Goal: Task Accomplishment & Management: Use online tool/utility

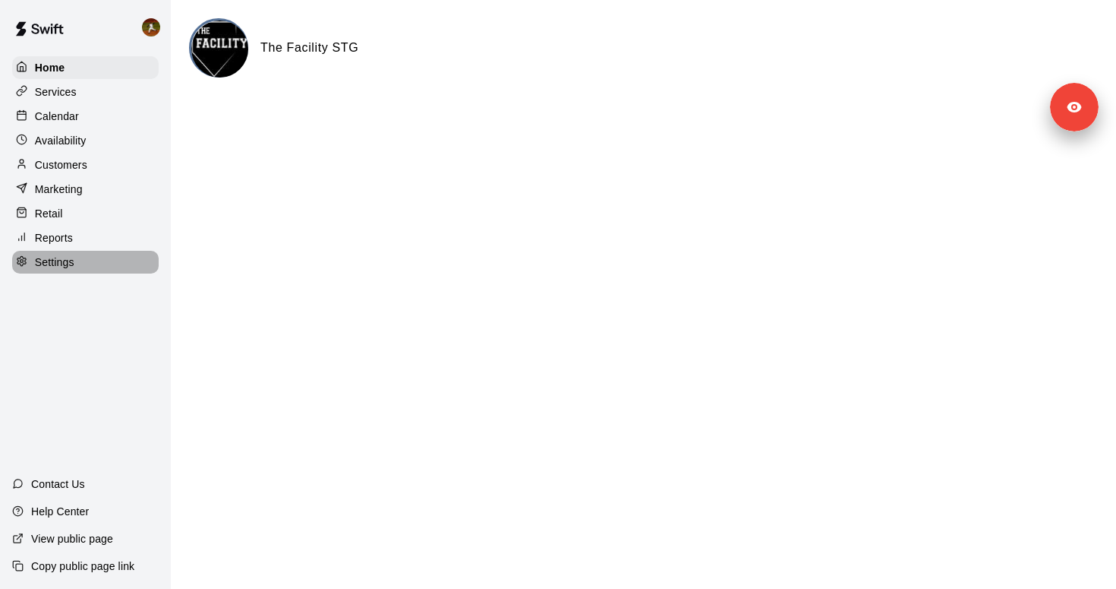
click at [62, 266] on p "Settings" at bounding box center [54, 261] width 39 height 15
select select "**"
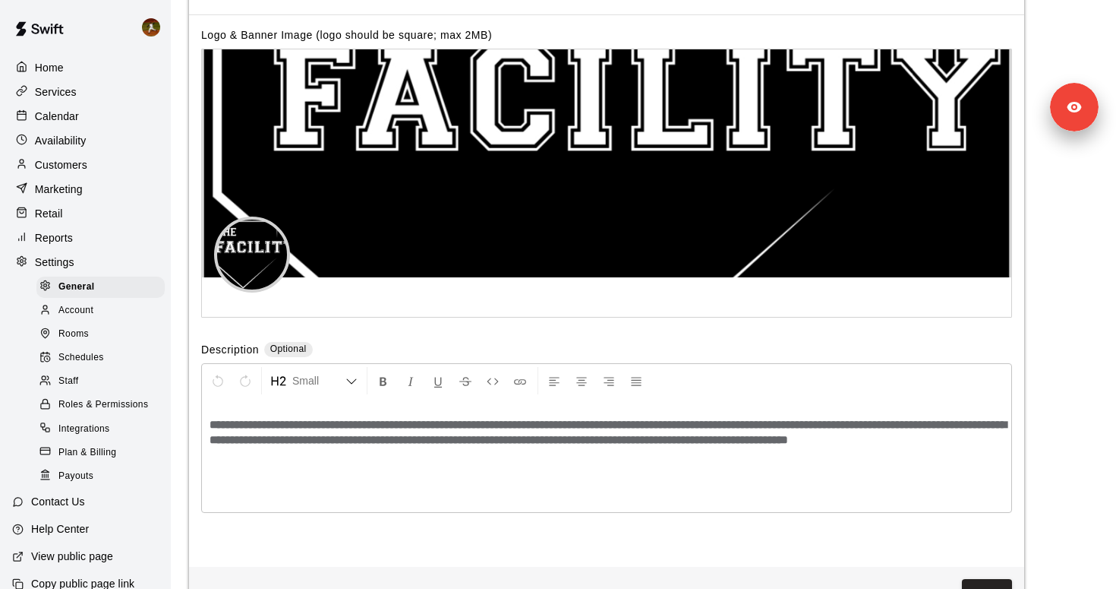
scroll to position [3142, 0]
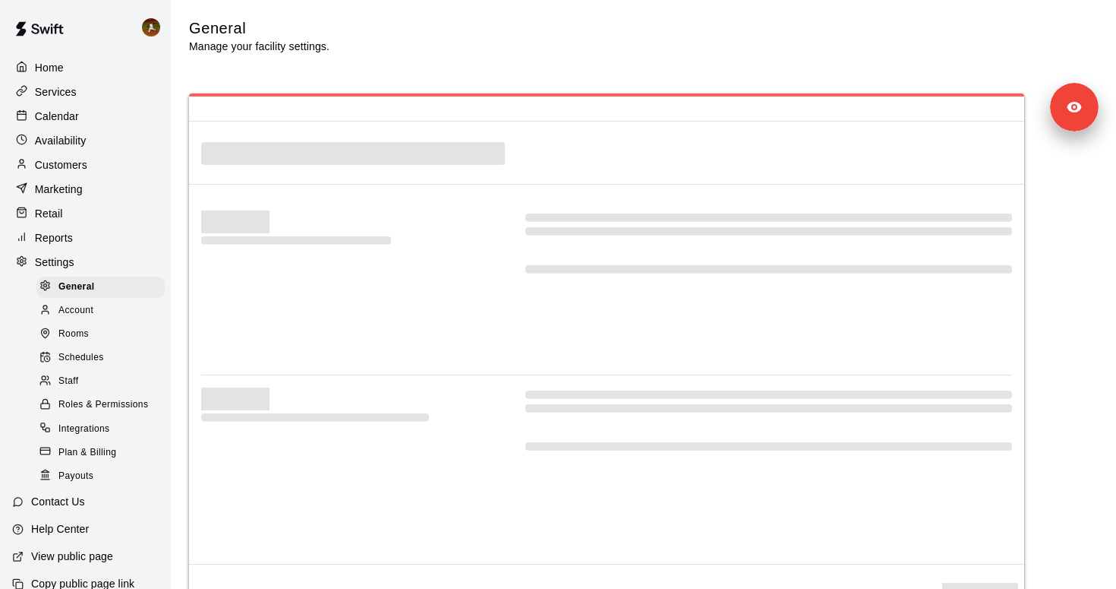
select select "**"
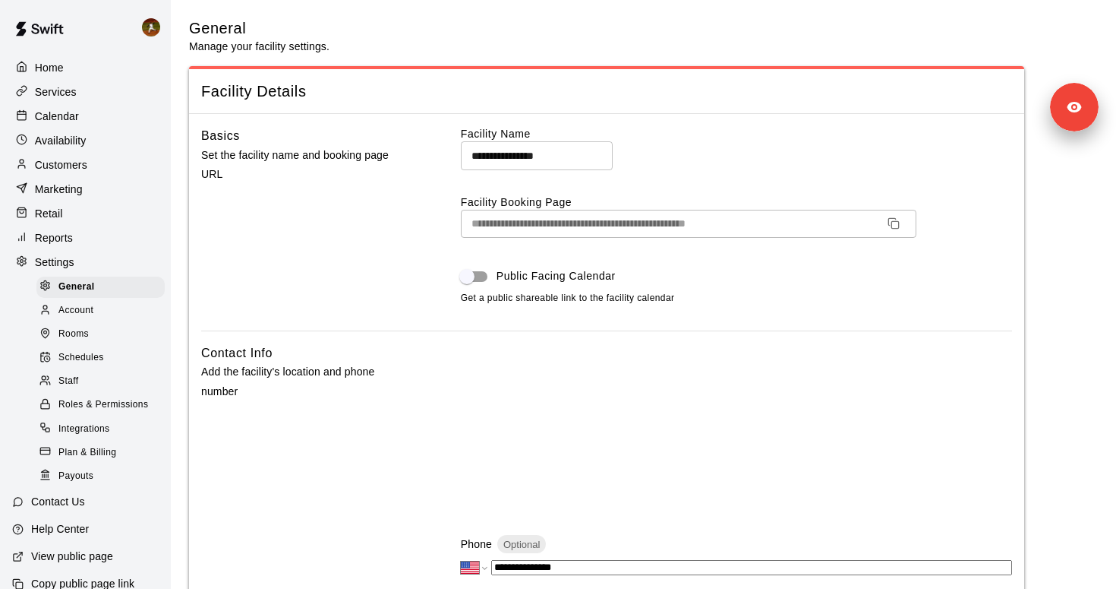
scroll to position [1245, 0]
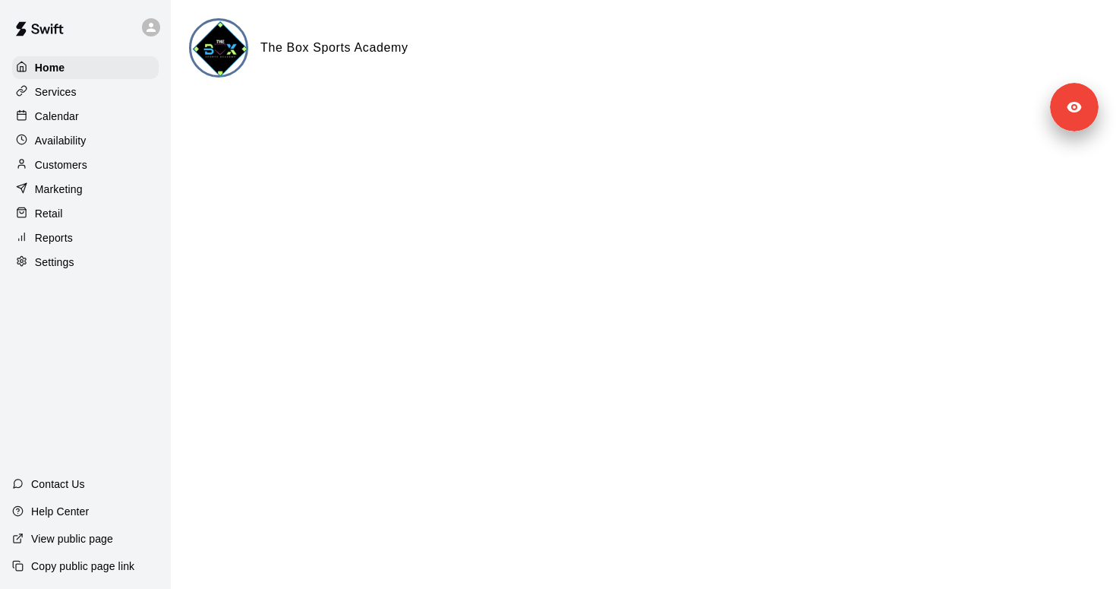
click at [91, 194] on div "Marketing" at bounding box center [85, 189] width 147 height 23
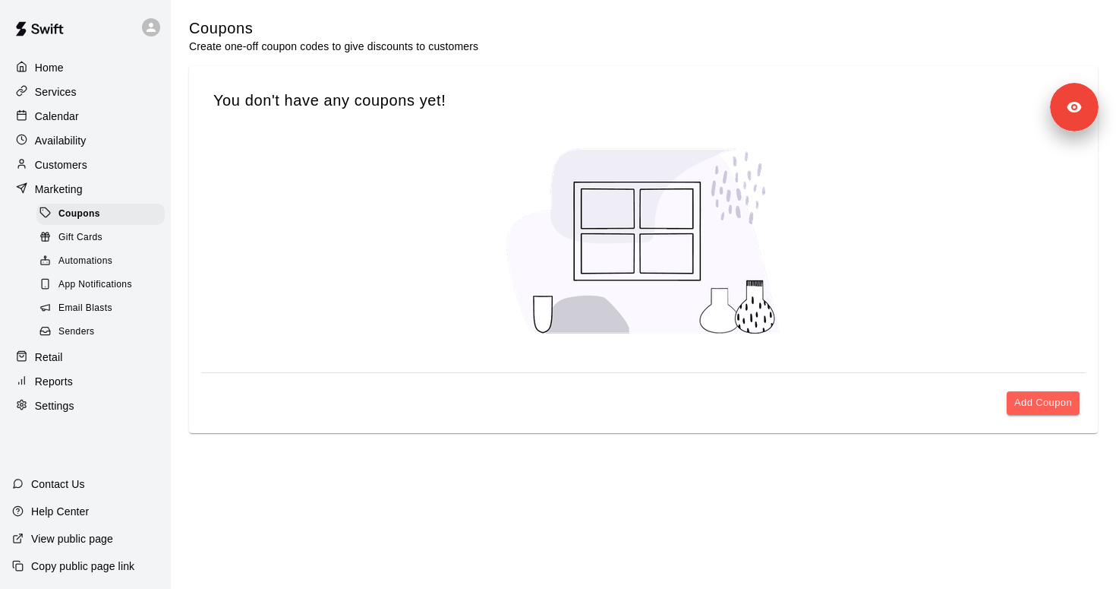
click at [101, 284] on span "App Notifications" at bounding box center [95, 284] width 74 height 15
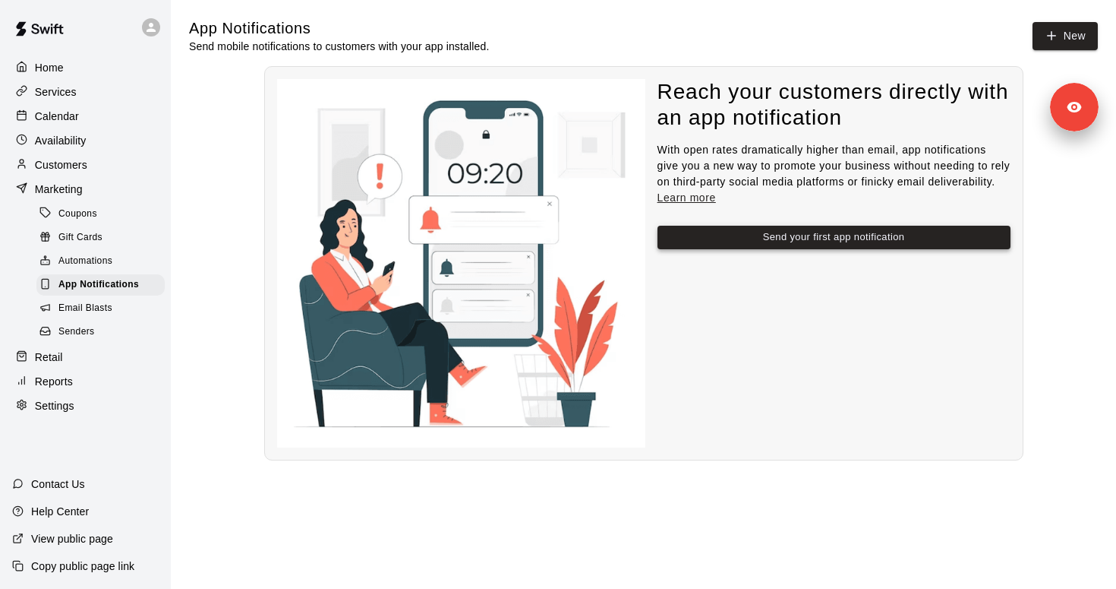
click at [741, 235] on button "Send your first app notification" at bounding box center [834, 238] width 353 height 24
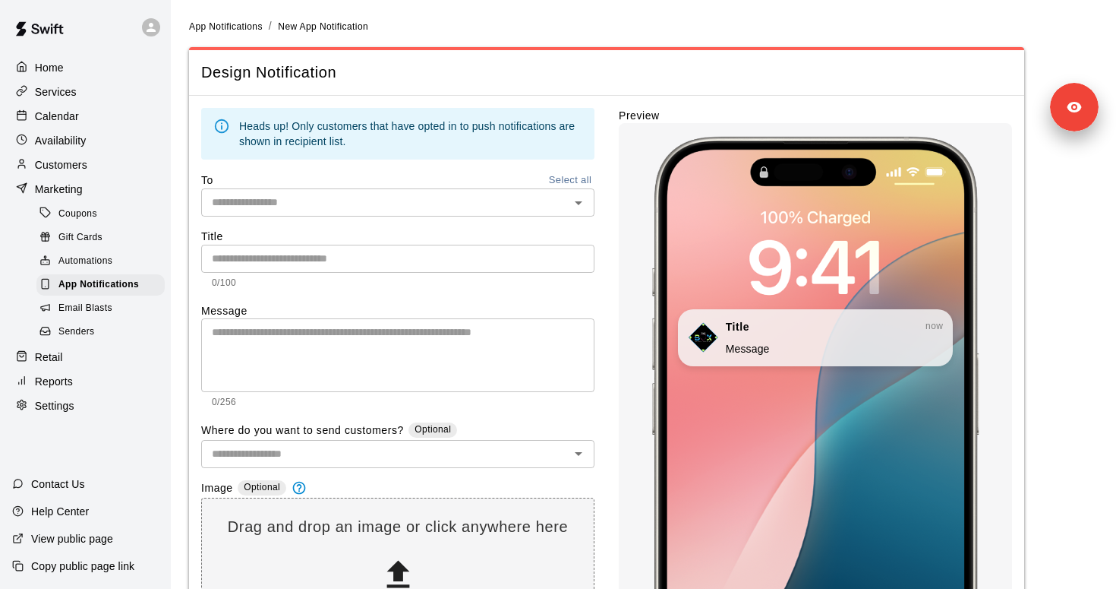
click at [469, 205] on input "text" at bounding box center [385, 202] width 359 height 19
click at [447, 175] on div "To Select all" at bounding box center [397, 180] width 393 height 17
click at [86, 69] on div "Home" at bounding box center [85, 67] width 147 height 23
